Goal: Task Accomplishment & Management: Complete application form

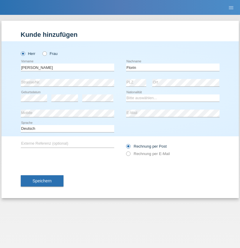
type input "Florin"
select select "RO"
select select "C"
select select "29"
select select "02"
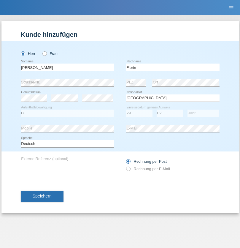
select select "2021"
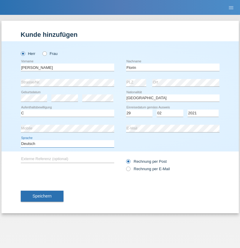
select select "en"
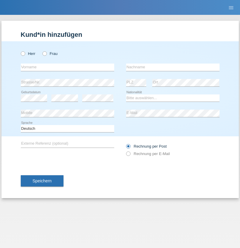
radio input "true"
click at [67, 67] on input "text" at bounding box center [68, 67] width 94 height 7
type input "Ruth"
click at [173, 67] on input "text" at bounding box center [173, 67] width 94 height 7
type input "Krebs"
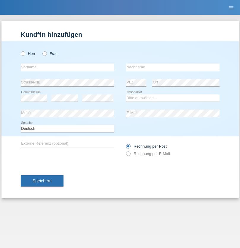
radio input "true"
click at [67, 67] on input "text" at bounding box center [68, 67] width 94 height 7
type input "Qovanaj"
click at [173, 67] on input "text" at bounding box center [173, 67] width 94 height 7
type input "Shaban"
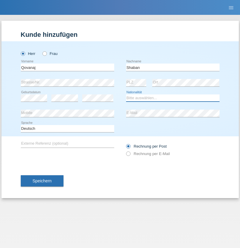
select select "CH"
radio input "true"
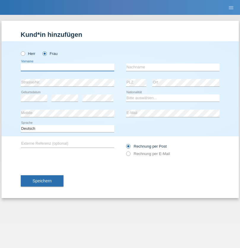
click at [67, 67] on input "text" at bounding box center [68, 67] width 94 height 7
type input "[PERSON_NAME]"
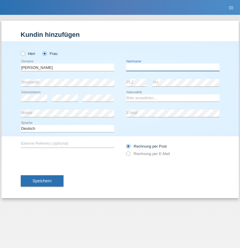
click at [173, 67] on input "text" at bounding box center [173, 67] width 94 height 7
type input "löffel"
select select "CH"
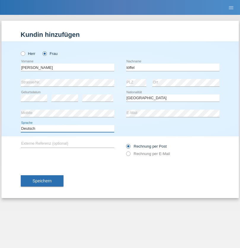
select select "en"
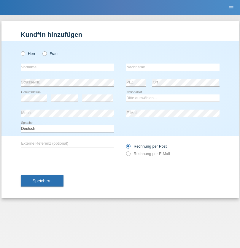
radio input "true"
click at [67, 67] on input "text" at bounding box center [68, 67] width 94 height 7
type input "Matusa"
click at [173, 67] on input "text" at bounding box center [173, 67] width 94 height 7
type input "Marian valentin"
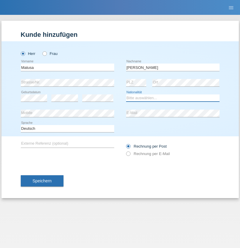
select select "RO"
select select "C"
select select "01"
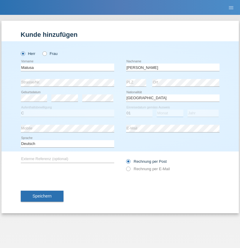
select select "06"
select select "2016"
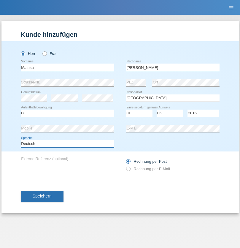
select select "en"
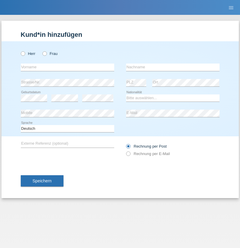
radio input "true"
click at [67, 67] on input "text" at bounding box center [68, 67] width 94 height 7
type input "Cedric"
click at [173, 67] on input "text" at bounding box center [173, 67] width 94 height 7
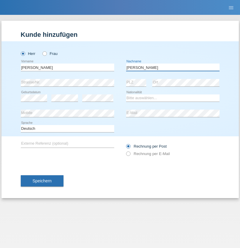
type input "Keller"
select select "CH"
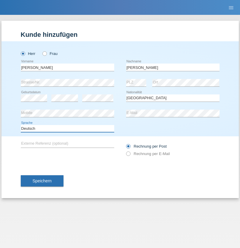
select select "en"
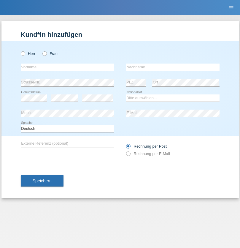
radio input "true"
click at [67, 67] on input "text" at bounding box center [68, 67] width 94 height 7
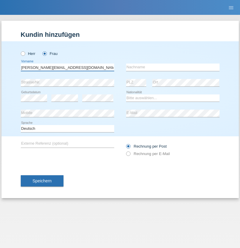
type input "[PERSON_NAME][EMAIL_ADDRESS][DOMAIN_NAME]"
click at [173, 67] on input "text" at bounding box center [173, 67] width 94 height 7
type input "Hylaj"
select select "CH"
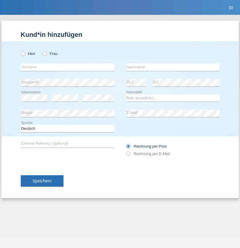
radio input "true"
click at [67, 67] on input "text" at bounding box center [68, 67] width 94 height 7
type input "luka"
click at [173, 67] on input "text" at bounding box center [173, 67] width 94 height 7
type input "kocic"
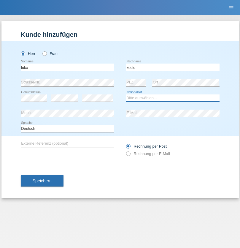
select select "RS"
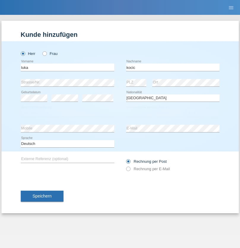
select select "C"
select select "21"
select select "04"
select select "1999"
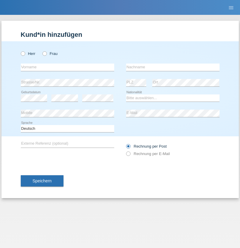
radio input "true"
click at [67, 67] on input "text" at bounding box center [68, 67] width 94 height 7
type input "Marian"
click at [173, 67] on input "text" at bounding box center [173, 67] width 94 height 7
type input "Matusa"
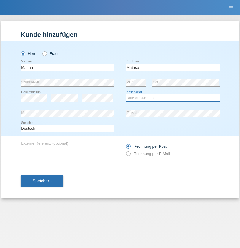
select select "RO"
select select "C"
select select "01"
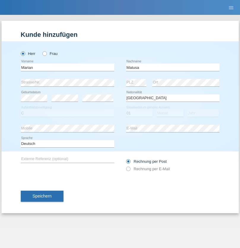
select select "06"
select select "2016"
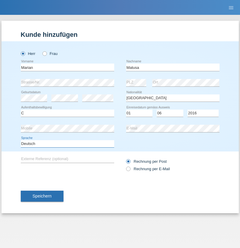
select select "en"
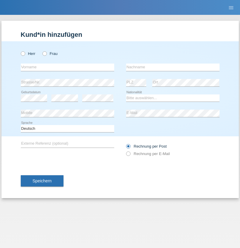
radio input "true"
click at [67, 67] on input "text" at bounding box center [68, 67] width 94 height 7
type input "[PERSON_NAME]"
click at [173, 67] on input "text" at bounding box center [173, 67] width 94 height 7
type input "Weinlein"
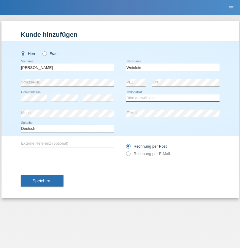
select select "CH"
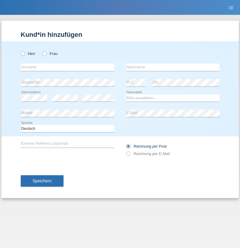
radio input "true"
click at [67, 67] on input "text" at bounding box center [68, 67] width 94 height 7
type input "Jashari lmeri"
click at [173, 67] on input "text" at bounding box center [173, 67] width 94 height 7
type input "Rabije"
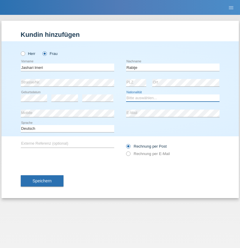
select select "CH"
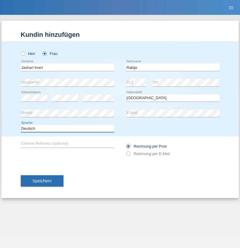
select select "en"
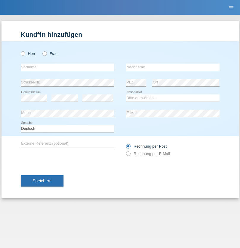
radio input "true"
click at [67, 67] on input "text" at bounding box center [68, 67] width 94 height 7
type input "firat"
click at [173, 67] on input "text" at bounding box center [173, 67] width 94 height 7
type input "kara"
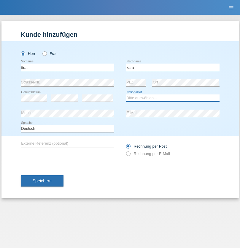
select select "CH"
radio input "true"
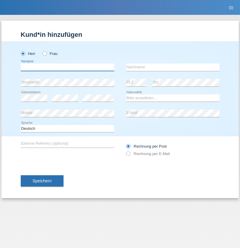
click at [67, 67] on input "text" at bounding box center [68, 67] width 94 height 7
type input "Gigov"
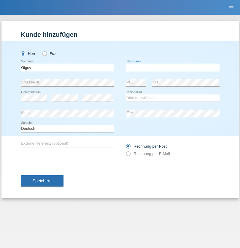
click at [173, 67] on input "text" at bounding box center [173, 67] width 94 height 7
type input "Zhan"
select select "BG"
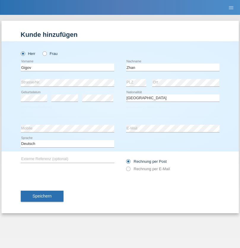
select select "C"
select select "23"
select select "10"
select select "2021"
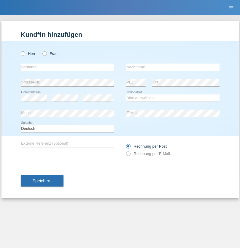
radio input "true"
click at [67, 67] on input "text" at bounding box center [68, 67] width 94 height 7
type input "Amand"
click at [173, 67] on input "text" at bounding box center [173, 67] width 94 height 7
type input "Pires"
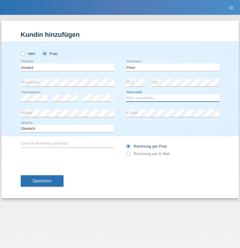
select select "CH"
radio input "true"
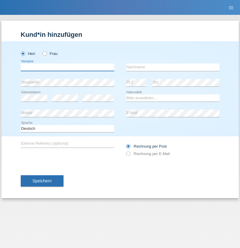
click at [67, 67] on input "text" at bounding box center [68, 67] width 94 height 7
type input "[PERSON_NAME]"
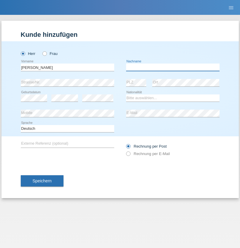
click at [173, 67] on input "text" at bounding box center [173, 67] width 94 height 7
type input "Saidi"
select select "CH"
radio input "true"
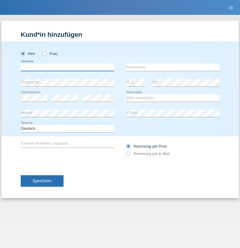
click at [67, 67] on input "text" at bounding box center [68, 67] width 94 height 7
type input "[PERSON_NAME]"
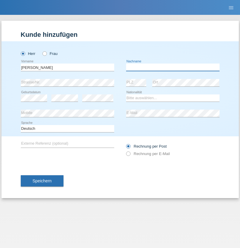
click at [173, 67] on input "text" at bounding box center [173, 67] width 94 height 7
type input "Branquinho Alexander"
select select "PT"
select select "C"
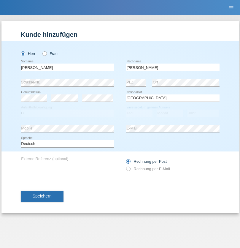
select select "23"
select select "08"
select select "2021"
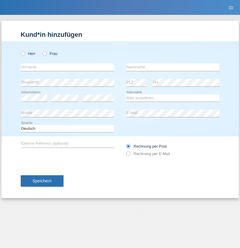
radio input "true"
click at [67, 67] on input "text" at bounding box center [68, 67] width 94 height 7
type input "[PERSON_NAME]"
click at [173, 67] on input "text" at bounding box center [173, 67] width 94 height 7
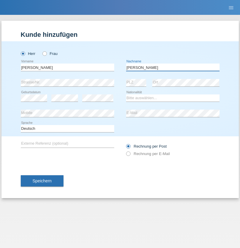
type input "[PERSON_NAME]"
select select "CH"
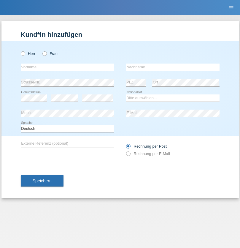
radio input "true"
click at [67, 67] on input "text" at bounding box center [68, 67] width 94 height 7
type input "Szilvia"
click at [173, 67] on input "text" at bounding box center [173, 67] width 94 height 7
type input "Olakh"
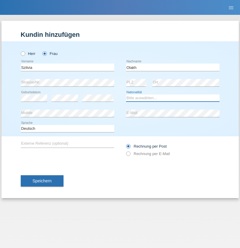
select select "UA"
select select "C"
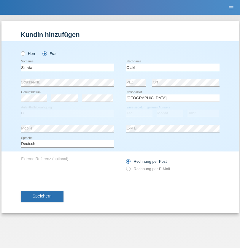
select select "16"
select select "09"
select select "2021"
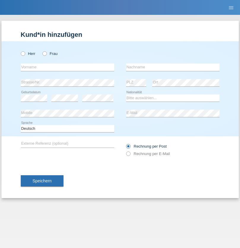
radio input "true"
click at [67, 67] on input "text" at bounding box center [68, 67] width 94 height 7
type input "Asrit"
click at [173, 67] on input "text" at bounding box center [173, 67] width 94 height 7
type input "Kupa"
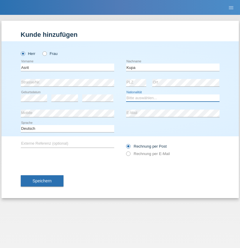
select select "MK"
select select "C"
select select "27"
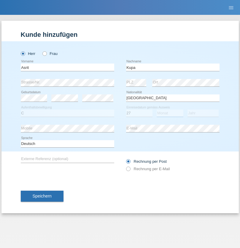
select select "05"
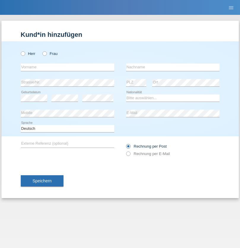
radio input "true"
click at [67, 67] on input "text" at bounding box center [68, 67] width 94 height 7
type input "Ibrahim"
click at [173, 67] on input "text" at bounding box center [173, 67] width 94 height 7
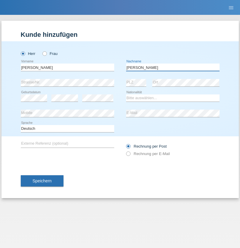
type input "Abbas"
select select "SY"
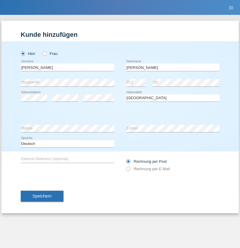
select select "C"
select select "16"
select select "09"
select select "2021"
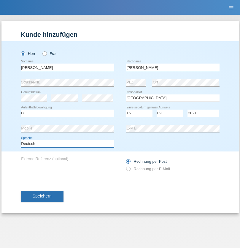
select select "en"
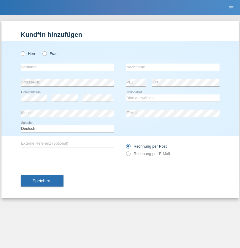
radio input "true"
select select "CH"
radio input "true"
click at [67, 67] on input "text" at bounding box center [68, 67] width 94 height 7
type input "[PERSON_NAME]"
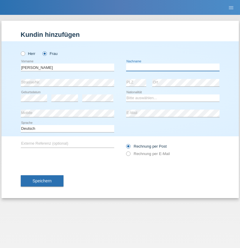
click at [173, 67] on input "text" at bounding box center [173, 67] width 94 height 7
type input "Bacic"
select select "CH"
